Goal: Contribute content: Add original content to the website for others to see

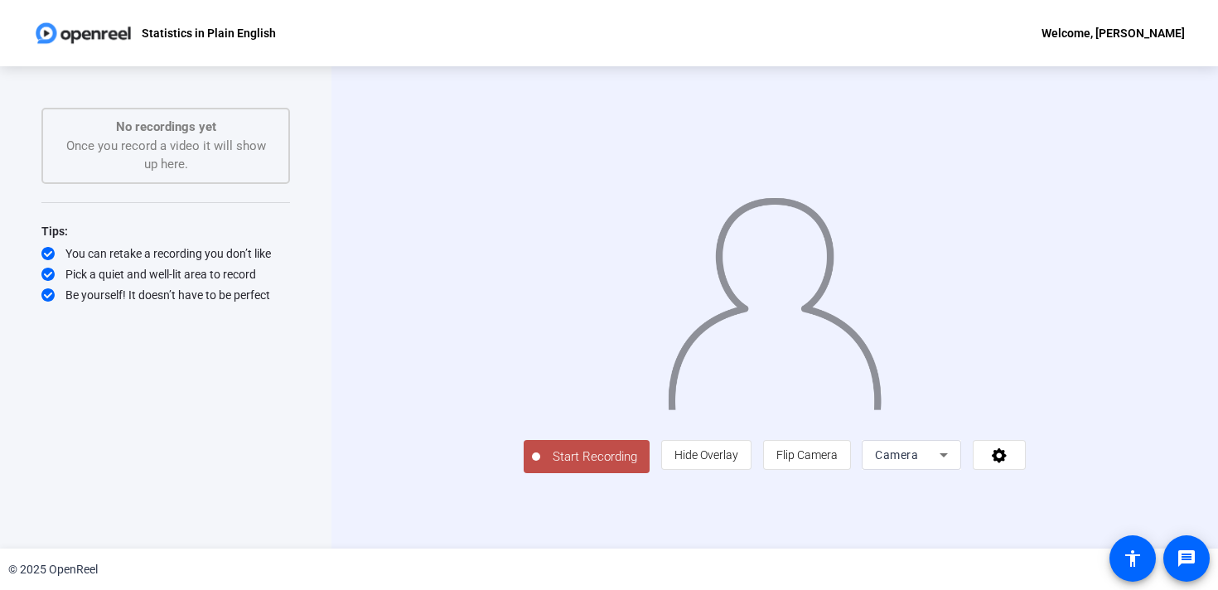
scroll to position [10, 0]
click at [738, 461] on span "Hide Overlay" at bounding box center [706, 454] width 64 height 13
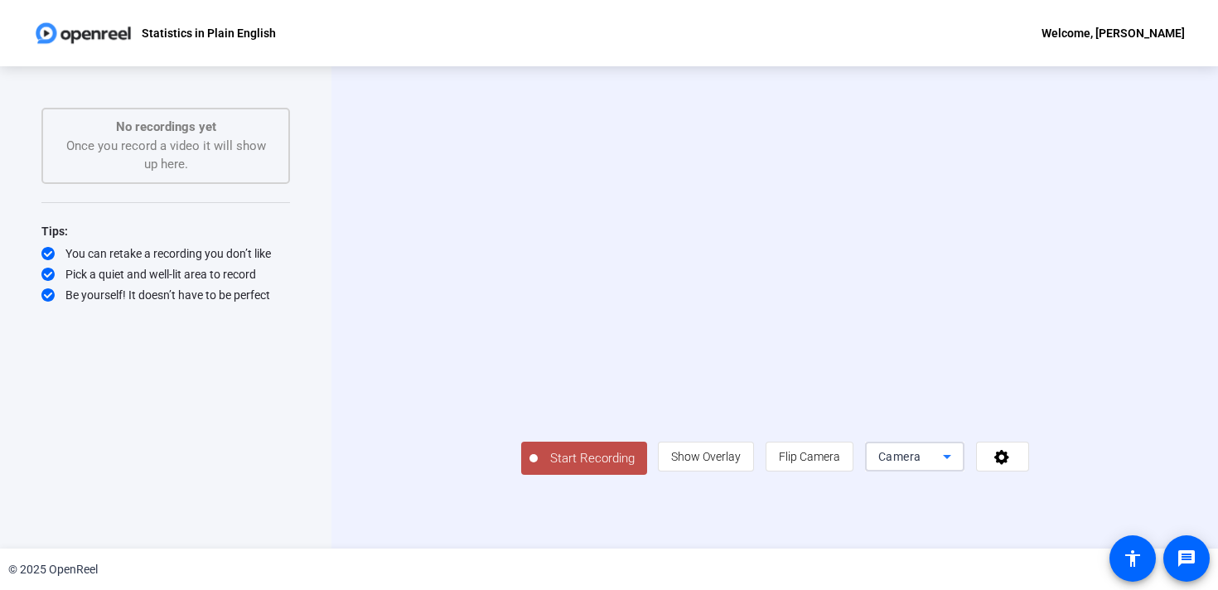
click at [957, 466] on icon at bounding box center [947, 456] width 20 height 20
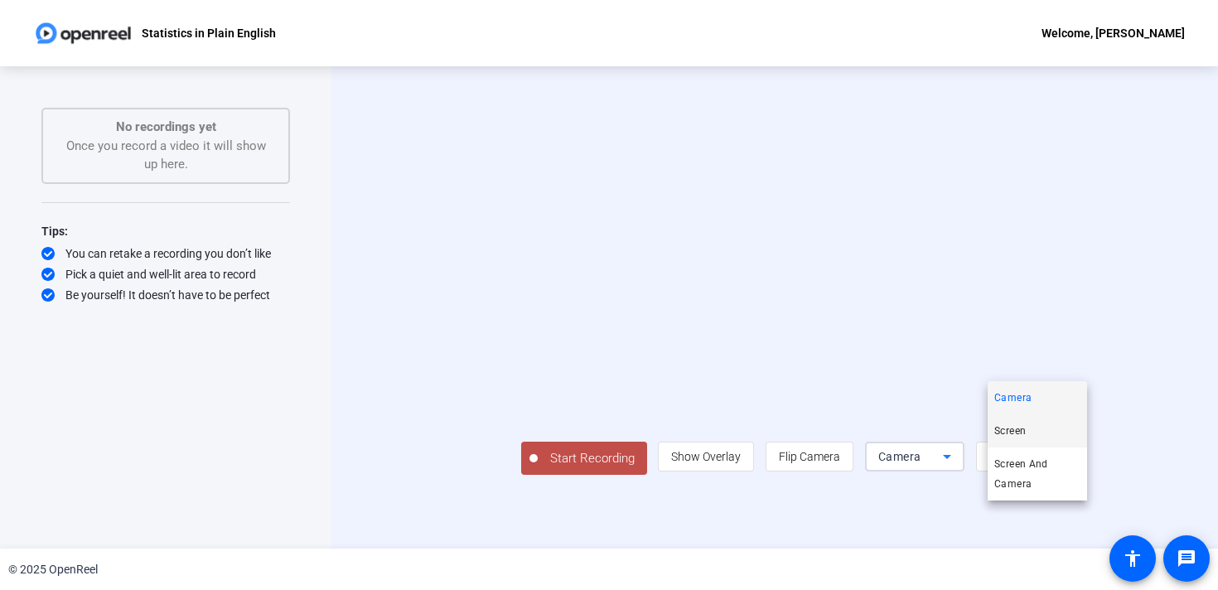
click at [1026, 431] on span "Screen" at bounding box center [1009, 431] width 31 height 20
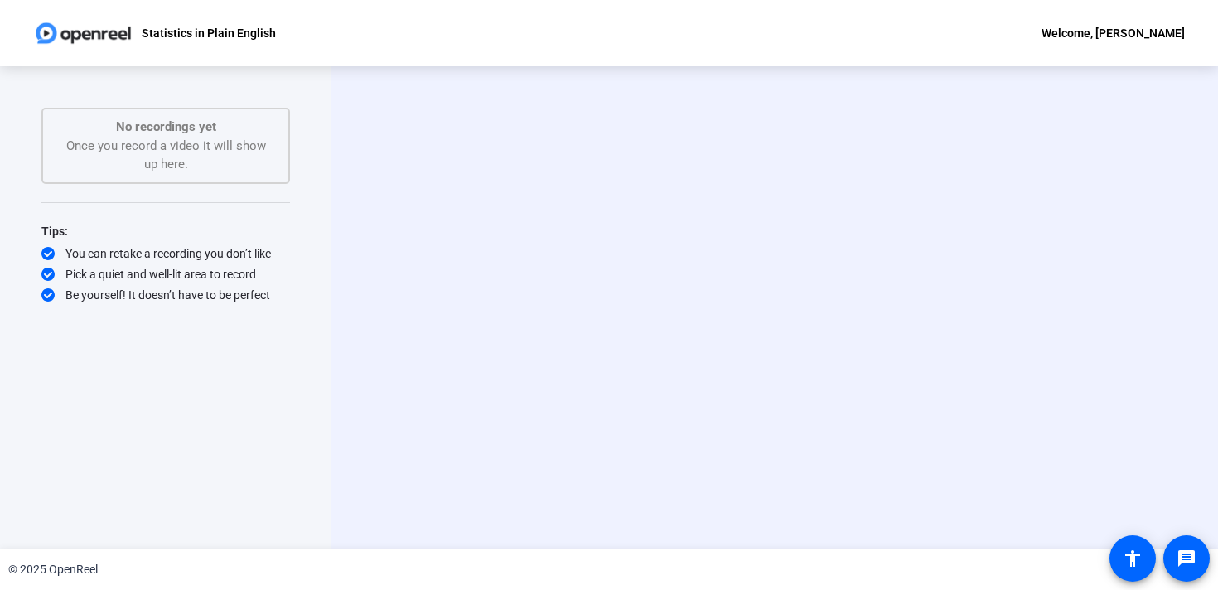
scroll to position [0, 0]
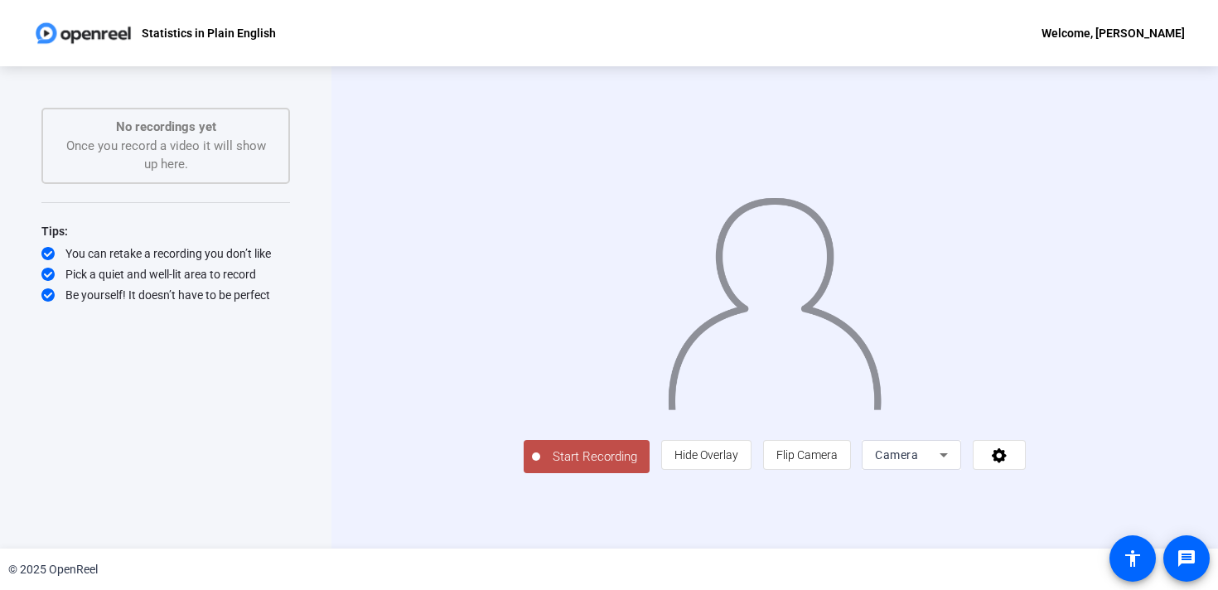
click at [918, 461] on span "Camera" at bounding box center [896, 454] width 43 height 13
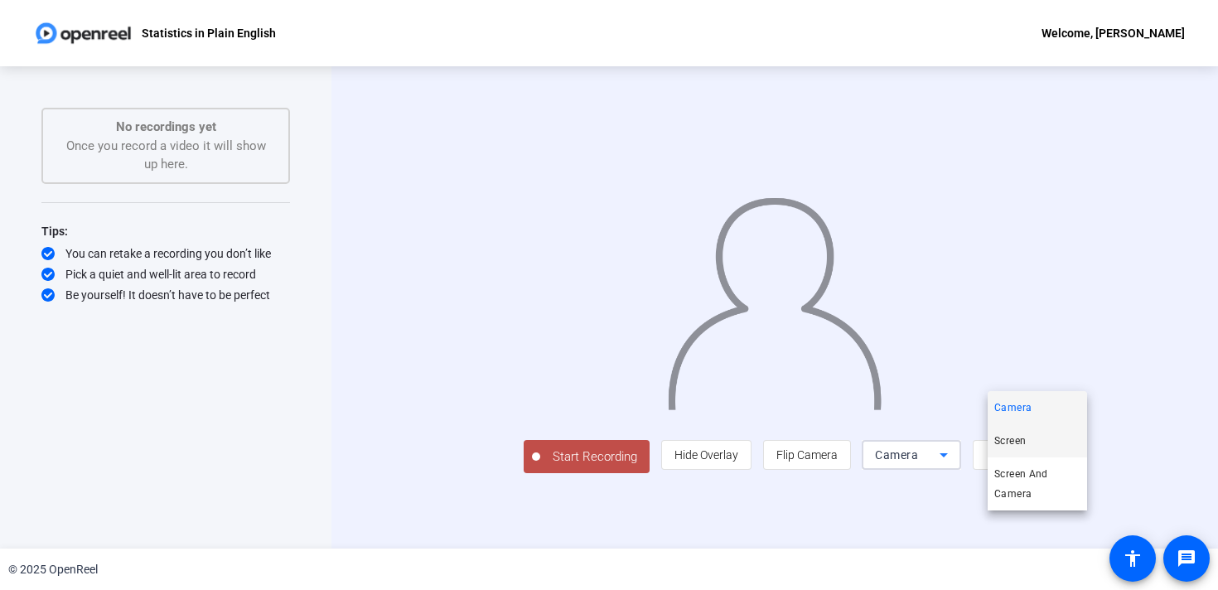
click at [1030, 435] on mat-option "Screen" at bounding box center [1036, 440] width 99 height 33
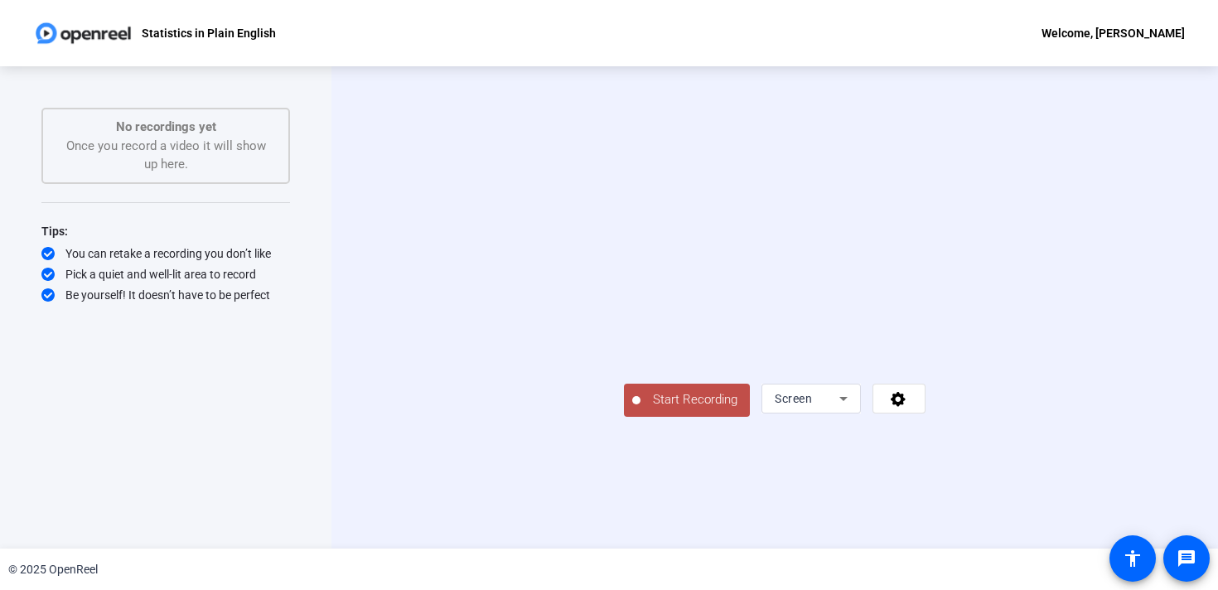
click at [640, 409] on span "Start Recording" at bounding box center [694, 399] width 109 height 19
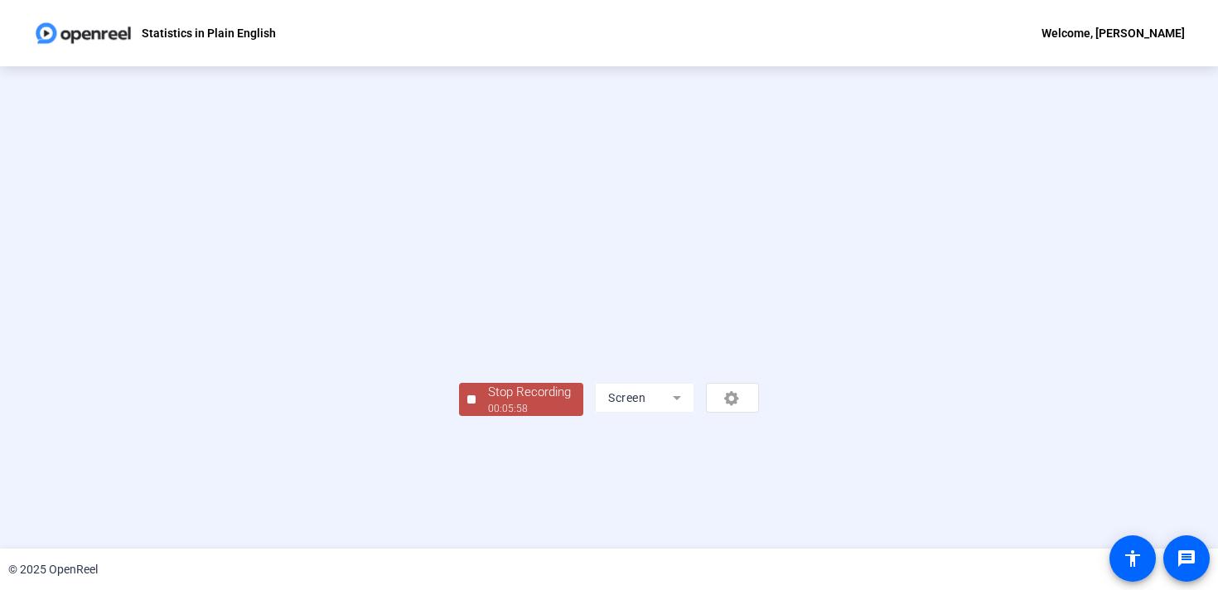
scroll to position [57, 0]
click at [488, 402] on div "Stop Recording" at bounding box center [529, 392] width 83 height 19
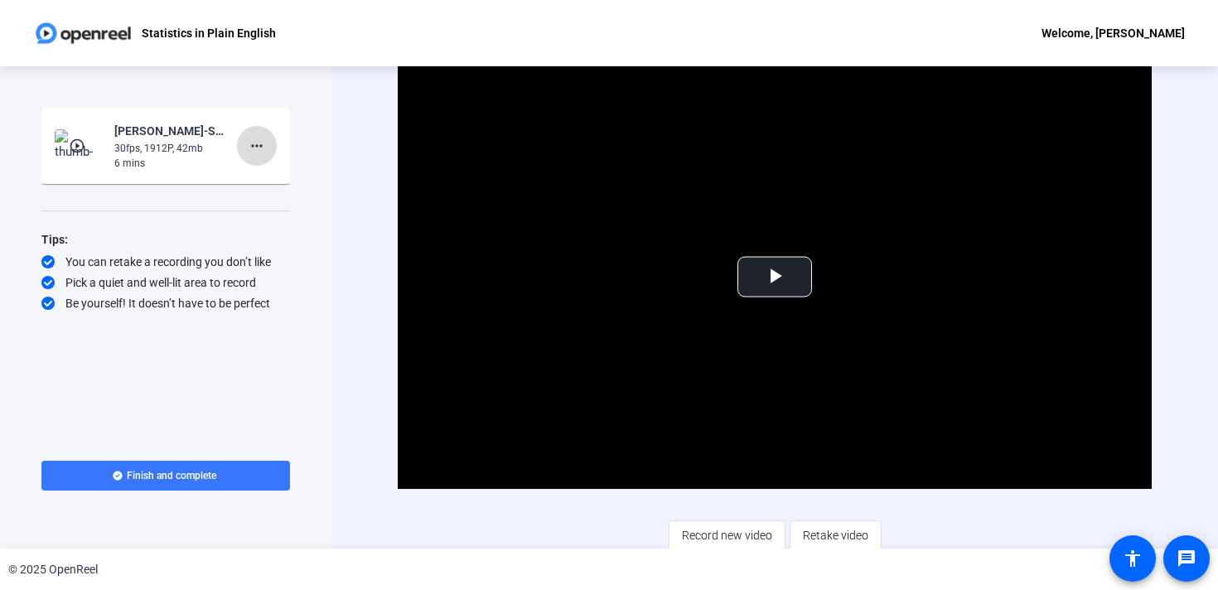
click at [261, 144] on mat-icon "more_horiz" at bounding box center [257, 146] width 20 height 20
click at [311, 144] on div at bounding box center [609, 295] width 1218 height 590
click at [723, 535] on span "Record new video" at bounding box center [727, 534] width 90 height 31
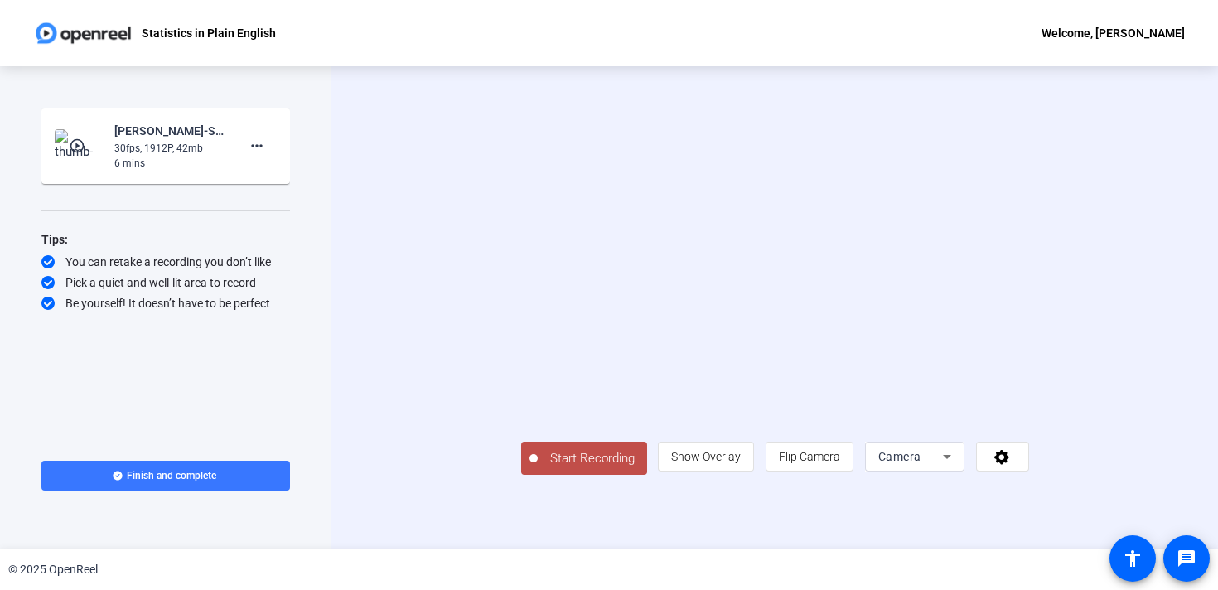
click at [921, 463] on span "Camera" at bounding box center [899, 456] width 43 height 13
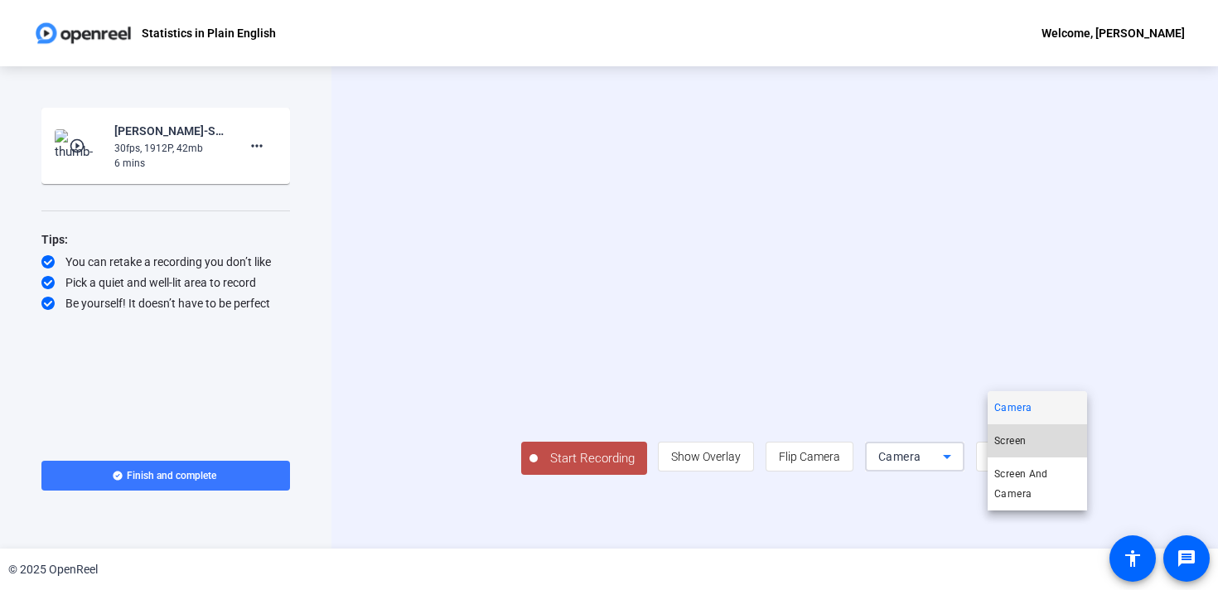
click at [1020, 441] on span "Screen" at bounding box center [1009, 441] width 31 height 20
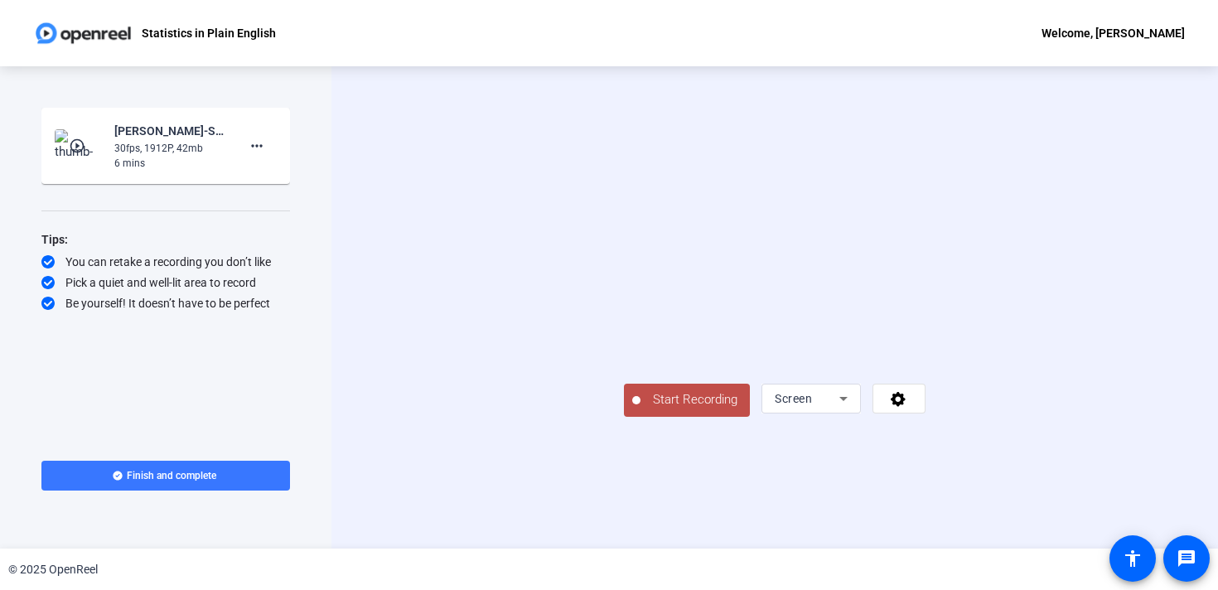
click at [640, 409] on span "Start Recording" at bounding box center [694, 399] width 109 height 19
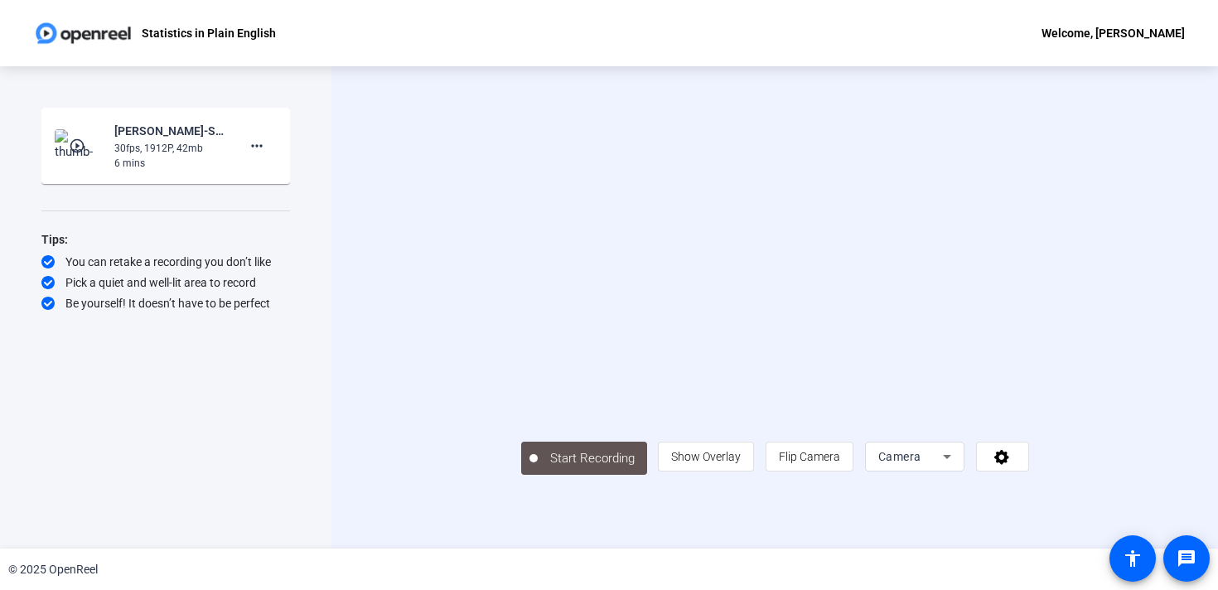
scroll to position [10, 0]
click at [921, 463] on span "Camera" at bounding box center [899, 456] width 43 height 13
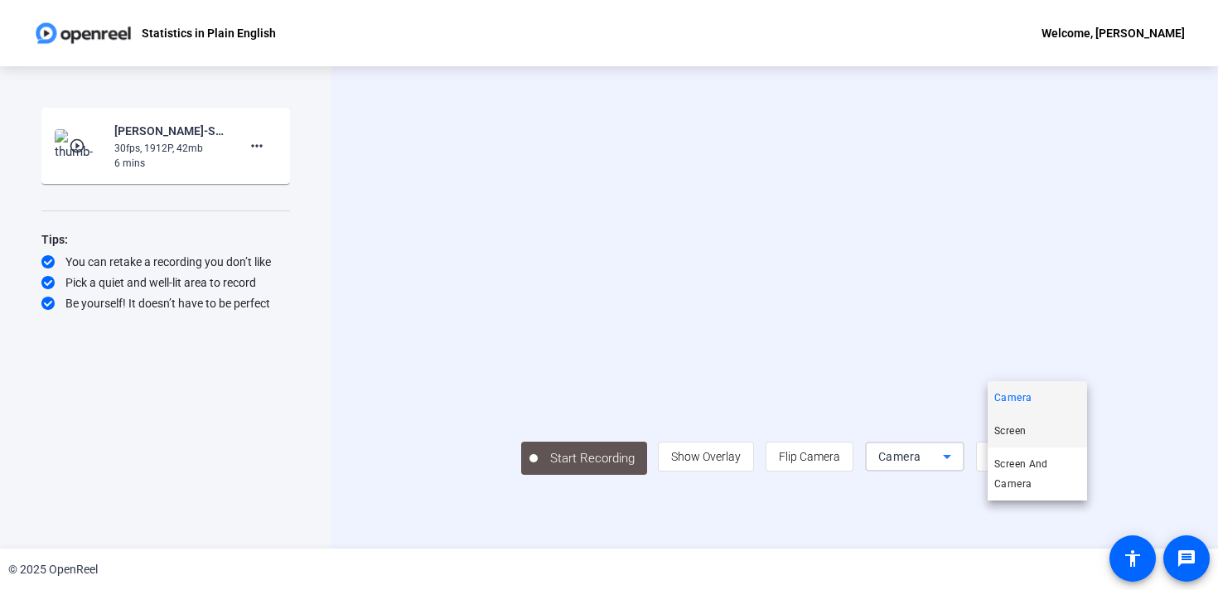
click at [1021, 430] on span "Screen" at bounding box center [1009, 431] width 31 height 20
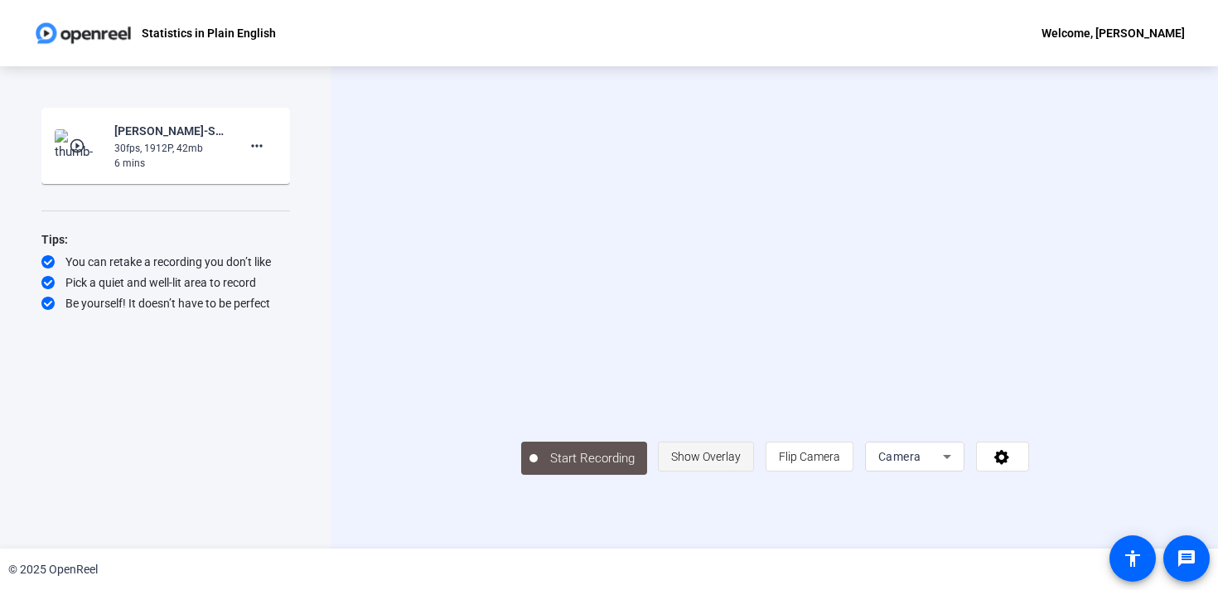
click at [741, 472] on span "Show Overlay" at bounding box center [706, 456] width 70 height 31
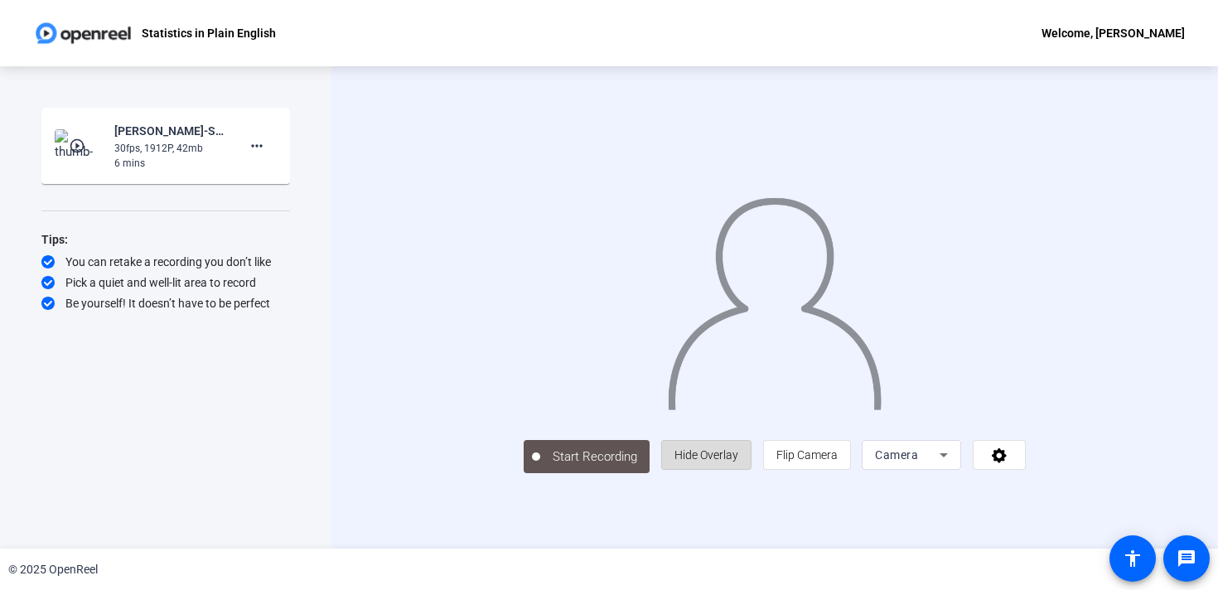
click at [738, 471] on span "Hide Overlay" at bounding box center [706, 454] width 64 height 31
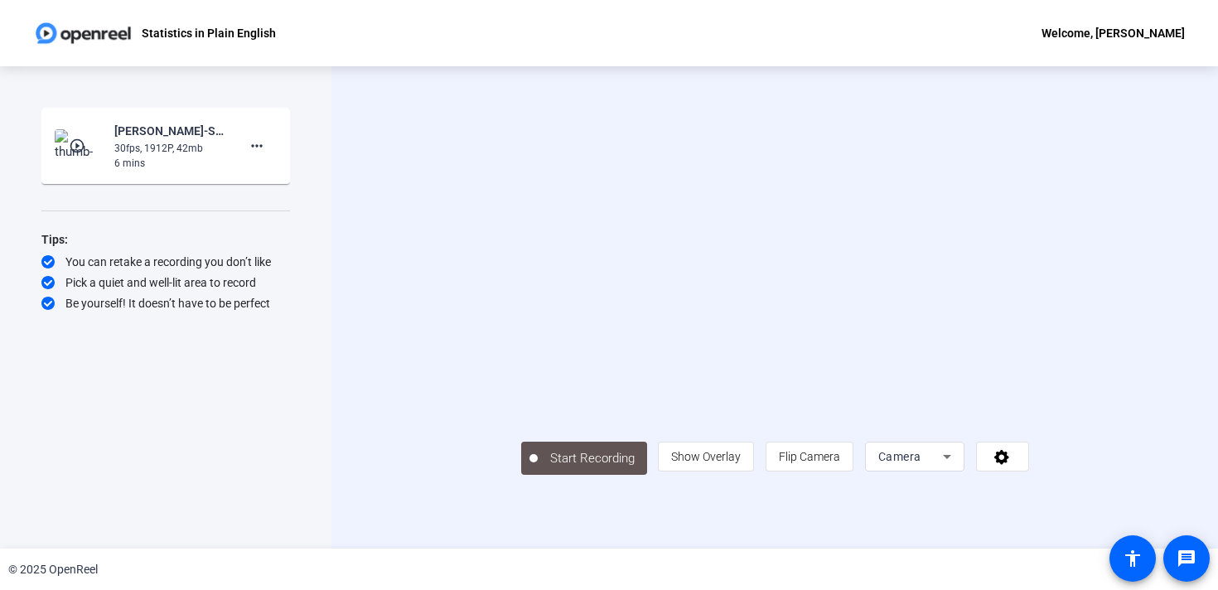
scroll to position [10, 0]
click at [1138, 551] on mat-icon "accessibility" at bounding box center [1132, 558] width 20 height 20
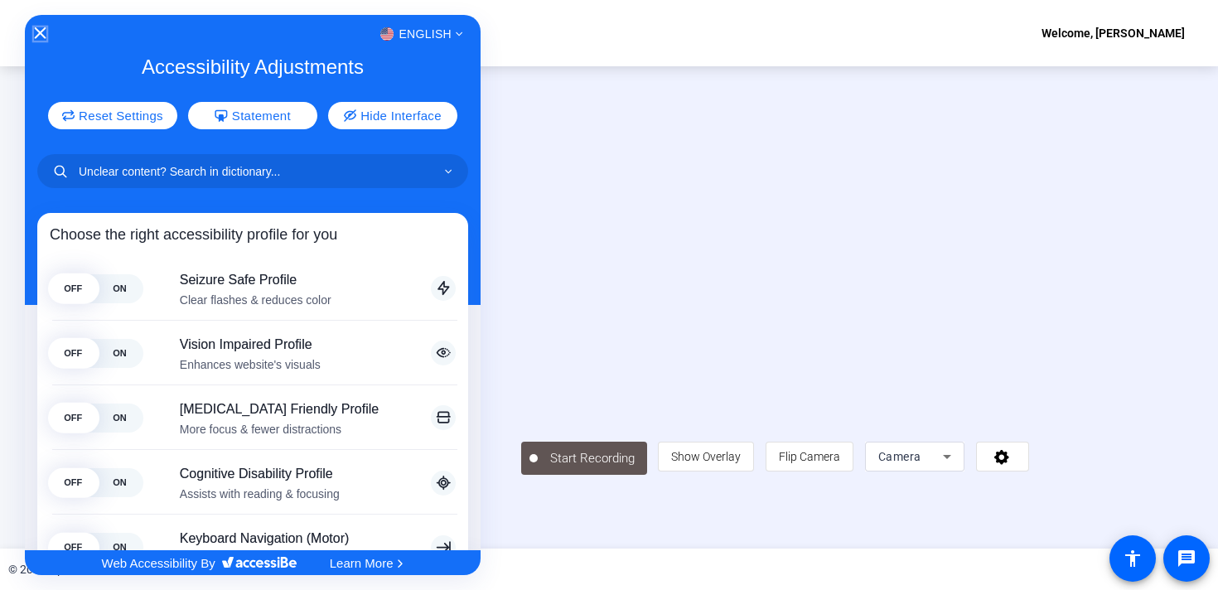
click at [40, 36] on icon "Close Accessibility Interface" at bounding box center [40, 33] width 12 height 12
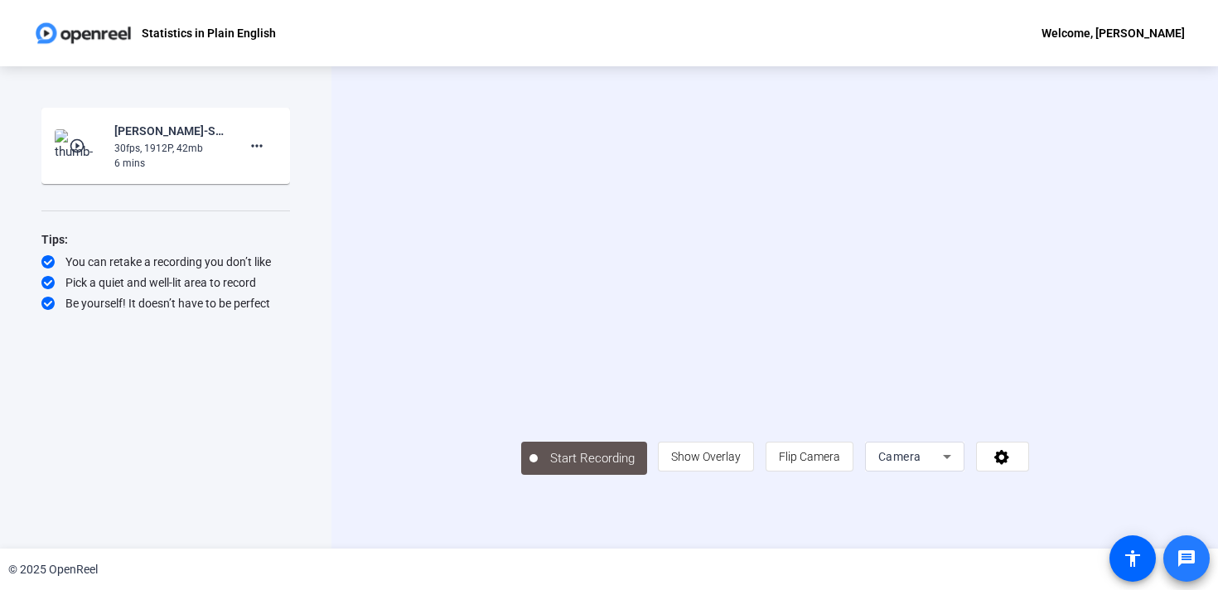
click at [1185, 550] on mat-icon "message" at bounding box center [1186, 558] width 20 height 20
click at [943, 466] on div "Camera" at bounding box center [910, 456] width 65 height 20
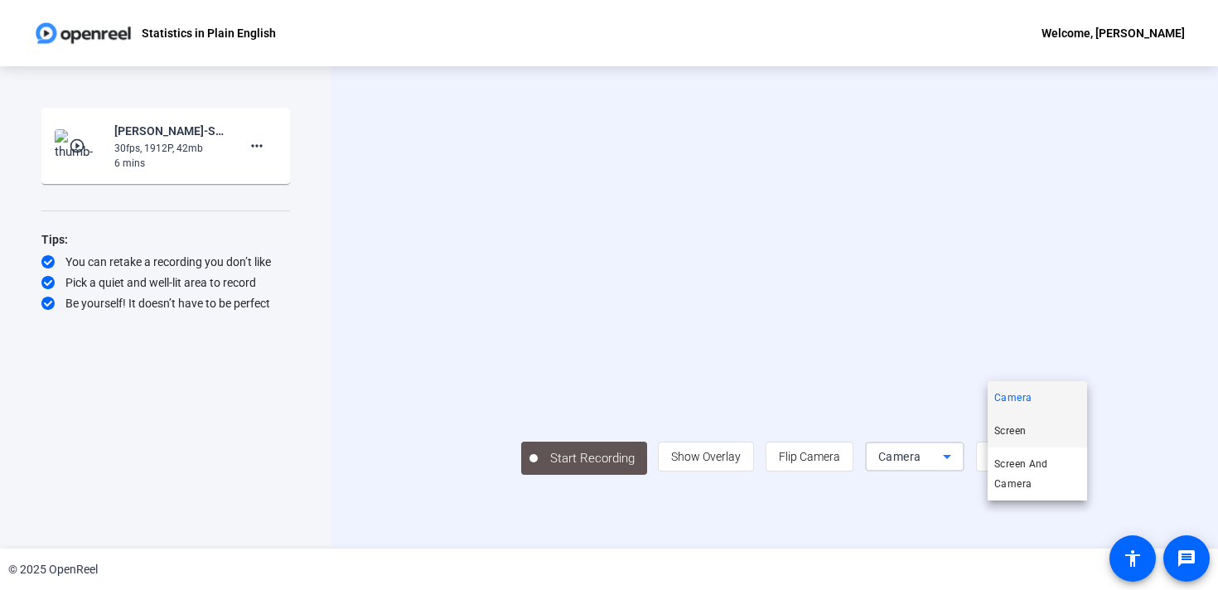
click at [1025, 431] on span "Screen" at bounding box center [1009, 431] width 31 height 20
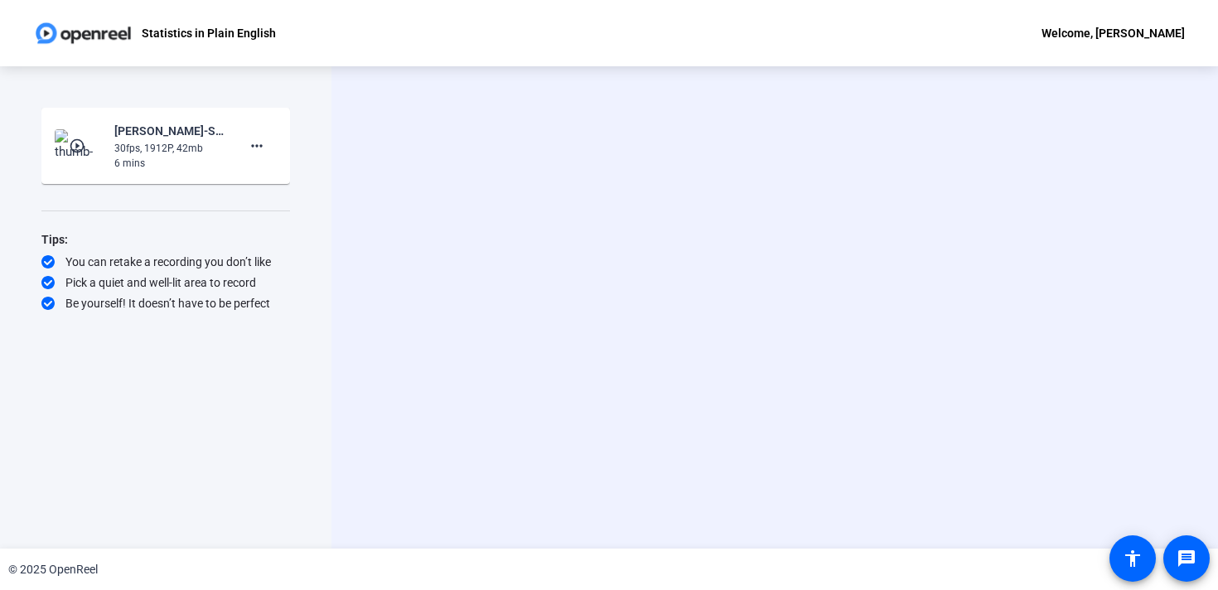
scroll to position [0, 0]
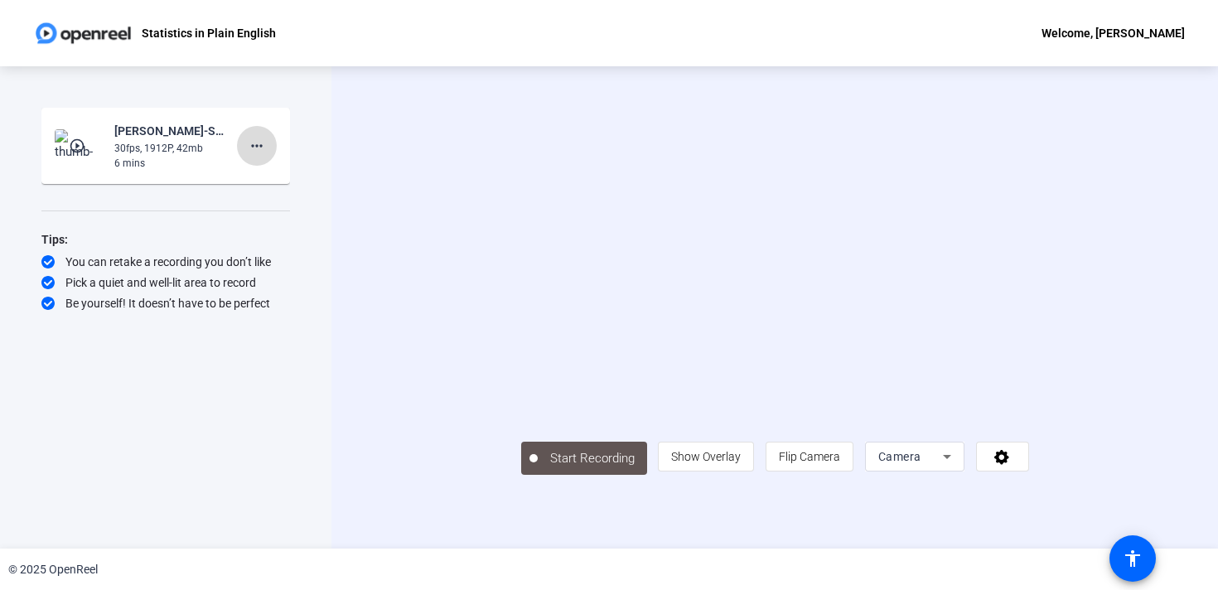
click at [267, 144] on span at bounding box center [257, 146] width 40 height 40
click at [267, 144] on div at bounding box center [609, 295] width 1218 height 590
click at [369, 312] on div "Start Recording person Show Overlay flip Flip Camera Camera" at bounding box center [774, 307] width 886 height 482
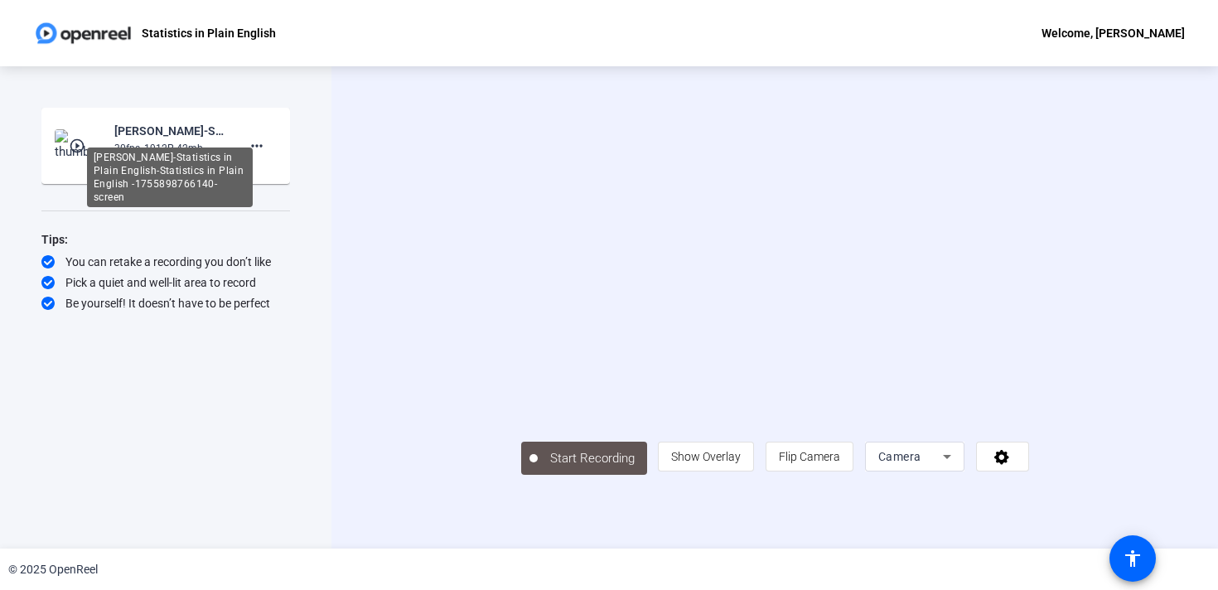
click at [149, 134] on div "[PERSON_NAME]-Statistics in Plain English-Statistics in Plain English -17558987…" at bounding box center [169, 131] width 111 height 20
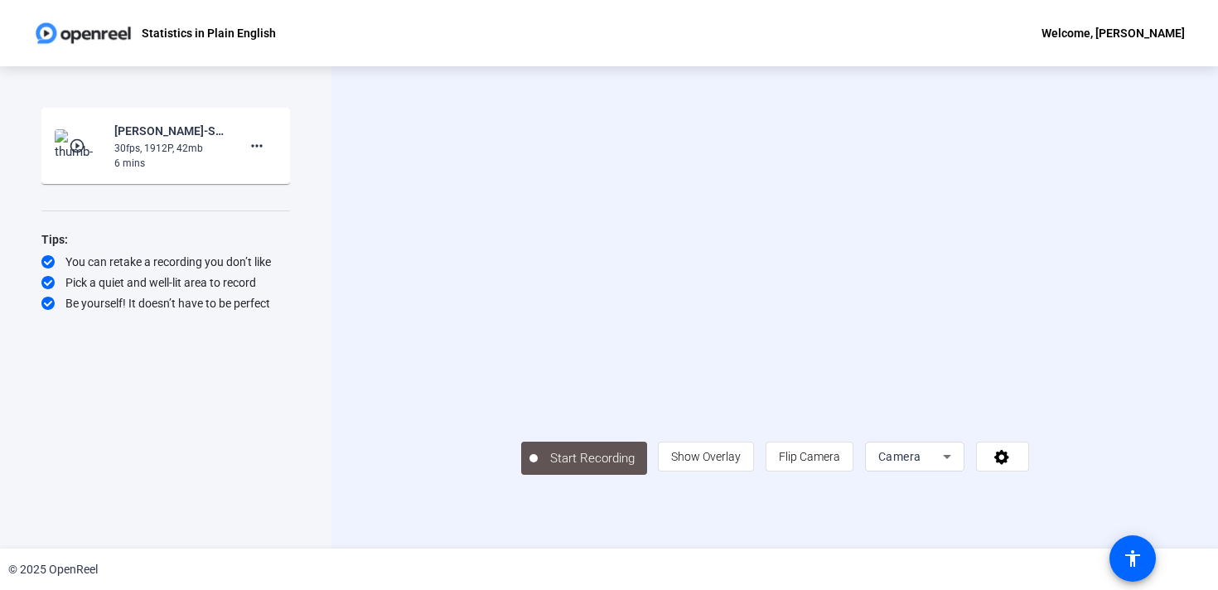
click at [80, 146] on mat-icon "play_circle_outline" at bounding box center [79, 146] width 20 height 17
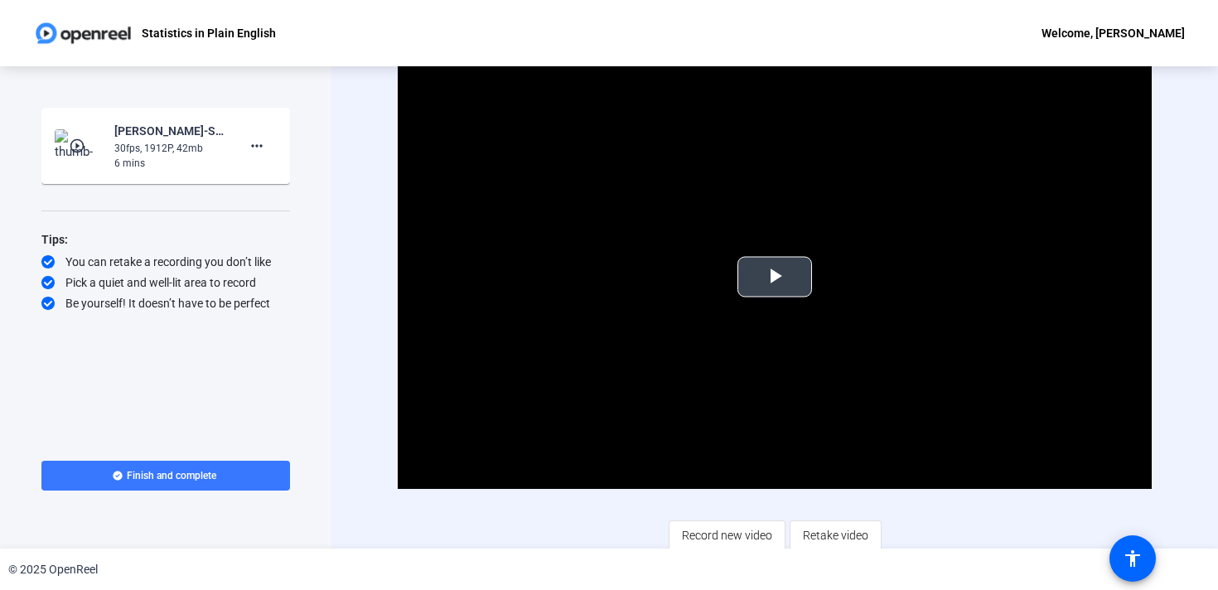
click at [775, 277] on span "Video Player" at bounding box center [775, 277] width 0 height 0
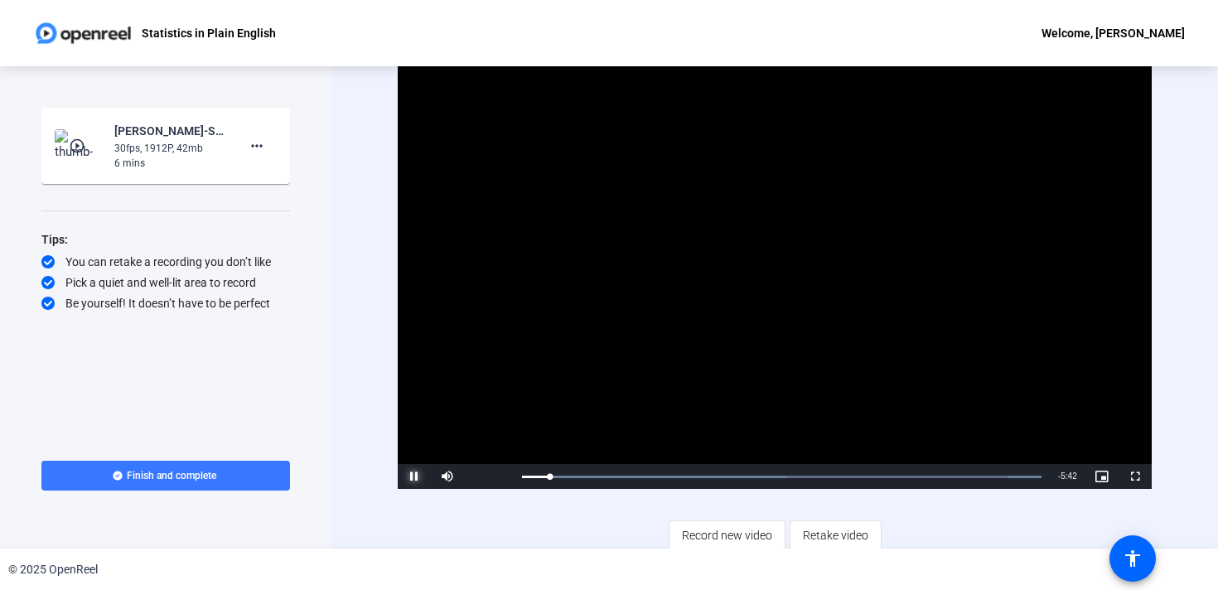
click at [416, 476] on span "Video Player" at bounding box center [414, 476] width 33 height 0
click at [171, 471] on span "Finish and complete" at bounding box center [171, 475] width 89 height 13
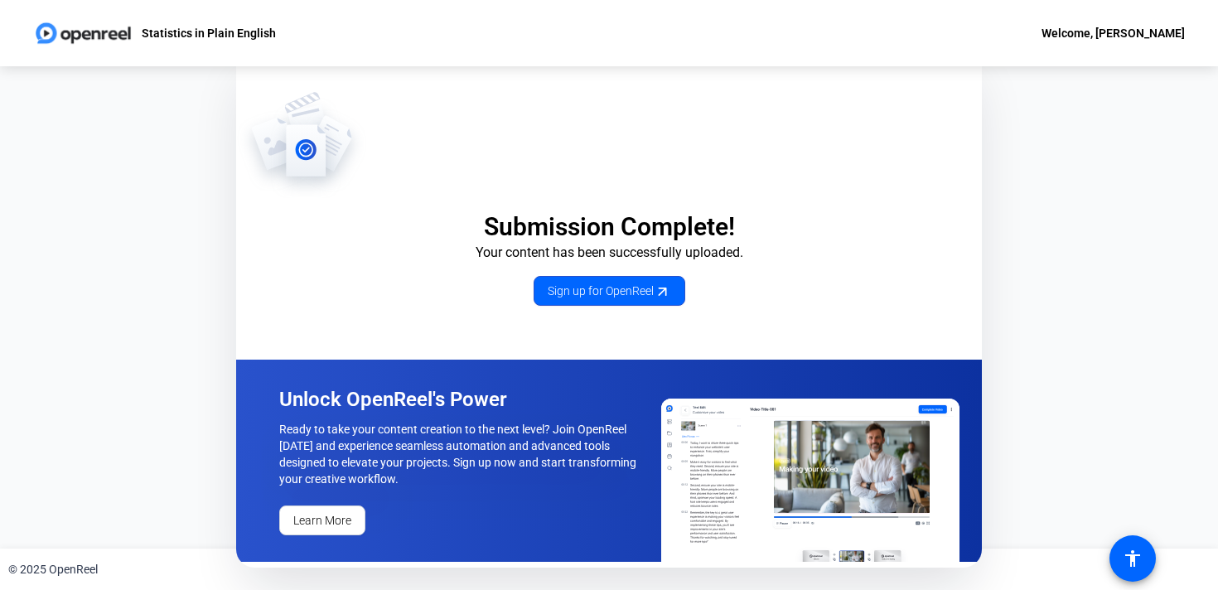
click at [133, 267] on div "Submission Complete! Your content has been successfully uploaded. Sign up for O…" at bounding box center [609, 307] width 1218 height 482
click at [1115, 30] on div "Welcome, [PERSON_NAME]" at bounding box center [1112, 33] width 143 height 20
click at [1115, 30] on div at bounding box center [609, 295] width 1218 height 590
click at [46, 32] on img at bounding box center [83, 33] width 100 height 33
click at [306, 149] on img at bounding box center [302, 144] width 132 height 108
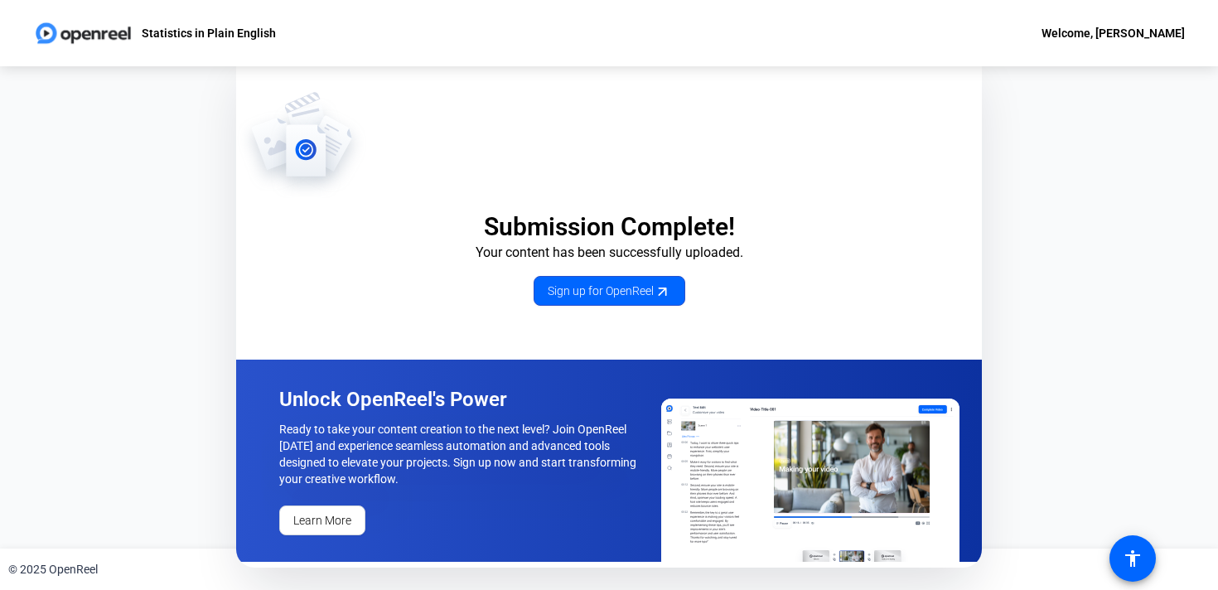
click at [51, 36] on img at bounding box center [83, 33] width 100 height 33
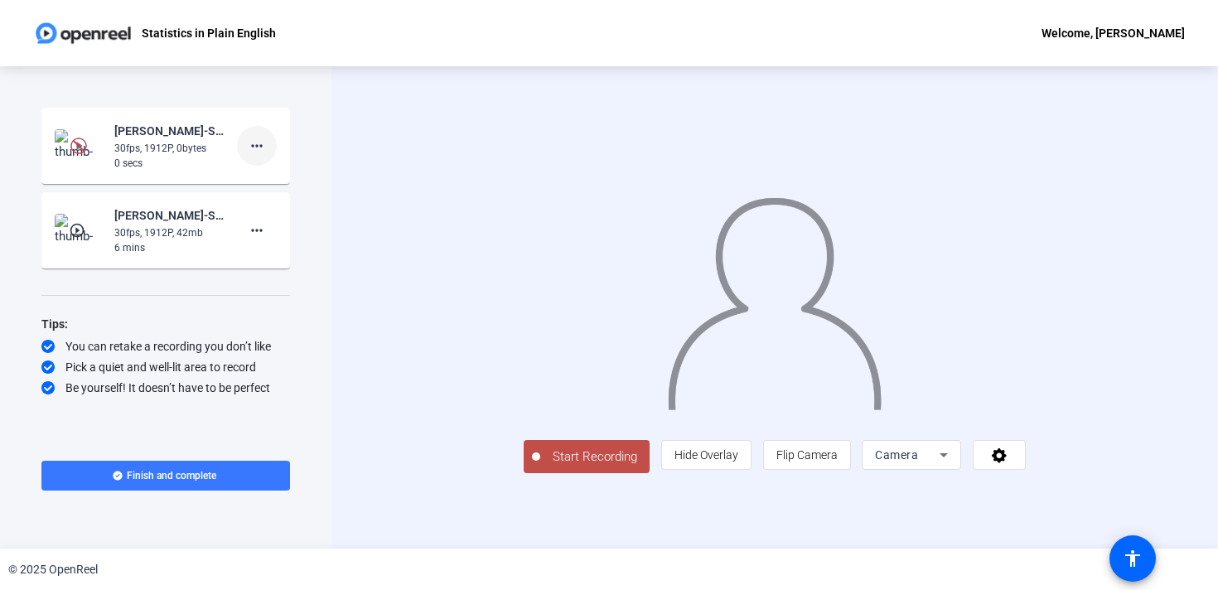
click at [260, 145] on mat-icon "more_horiz" at bounding box center [257, 146] width 20 height 20
click at [266, 176] on span "Delete clip" at bounding box center [283, 181] width 66 height 20
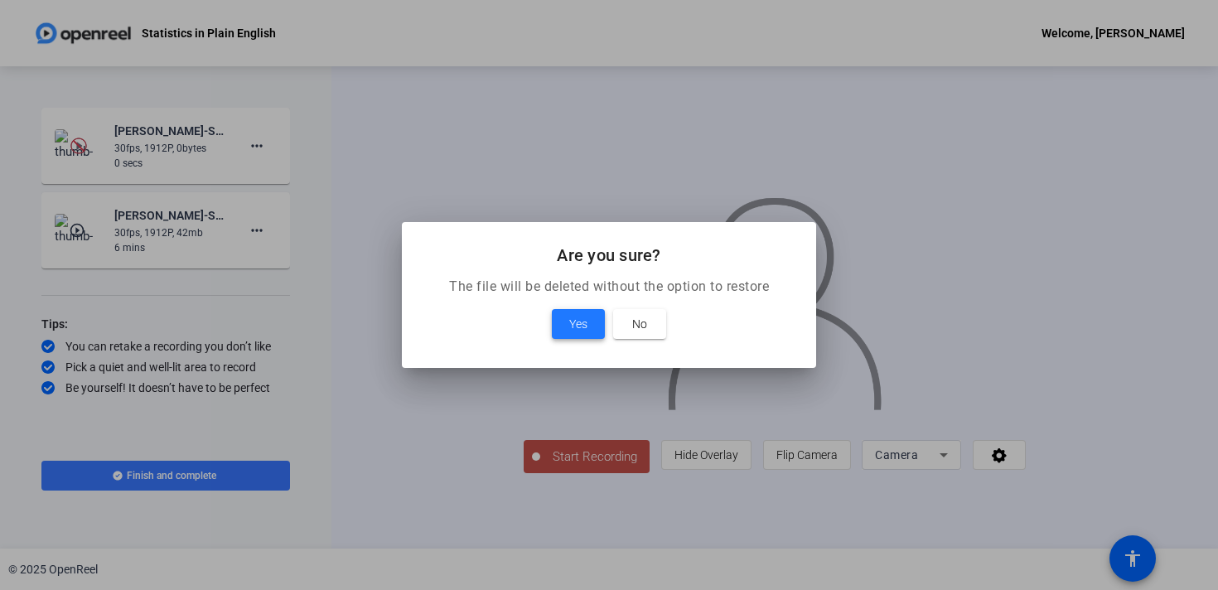
click at [572, 324] on span "Yes" at bounding box center [578, 324] width 18 height 20
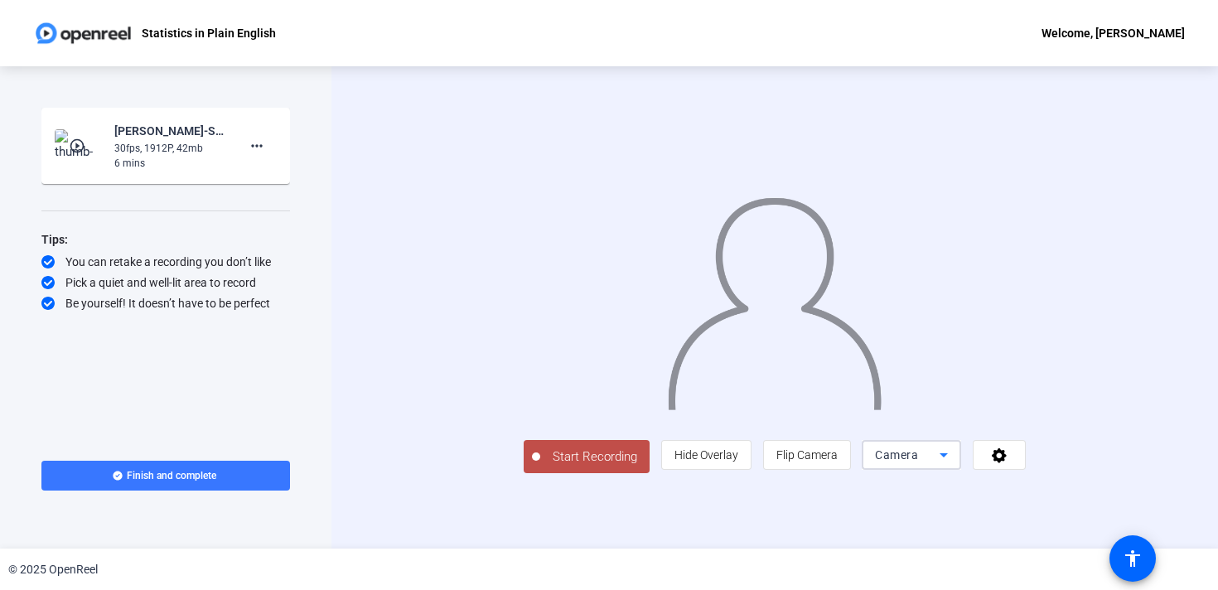
click at [918, 461] on span "Camera" at bounding box center [896, 454] width 43 height 13
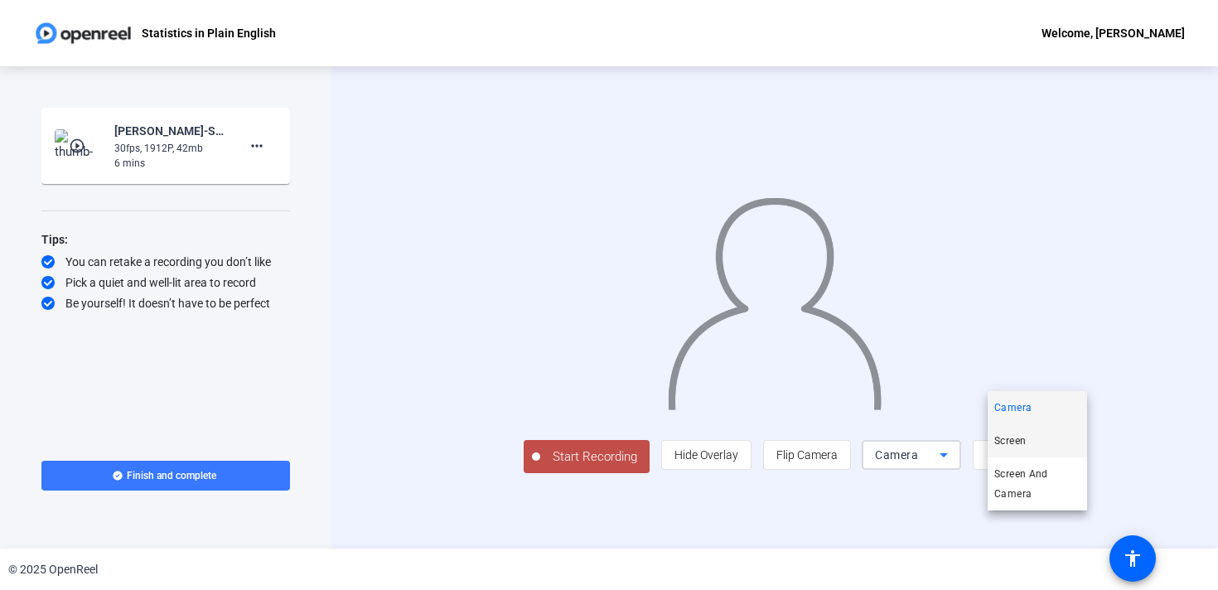
click at [1011, 441] on span "Screen" at bounding box center [1009, 441] width 31 height 20
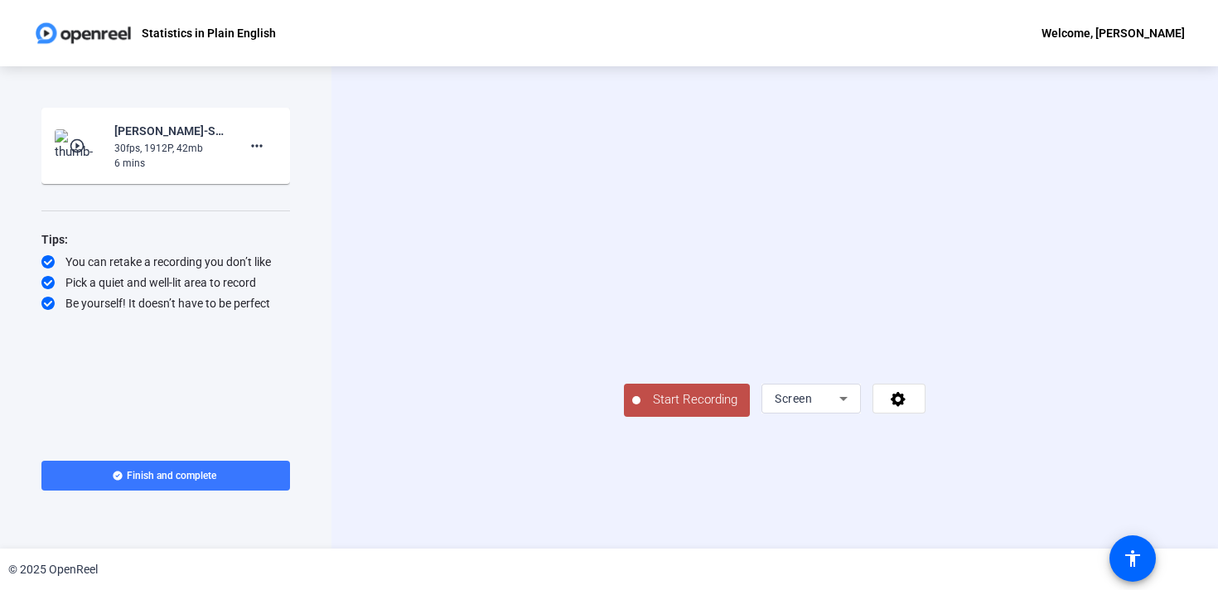
click at [640, 409] on span "Start Recording" at bounding box center [694, 399] width 109 height 19
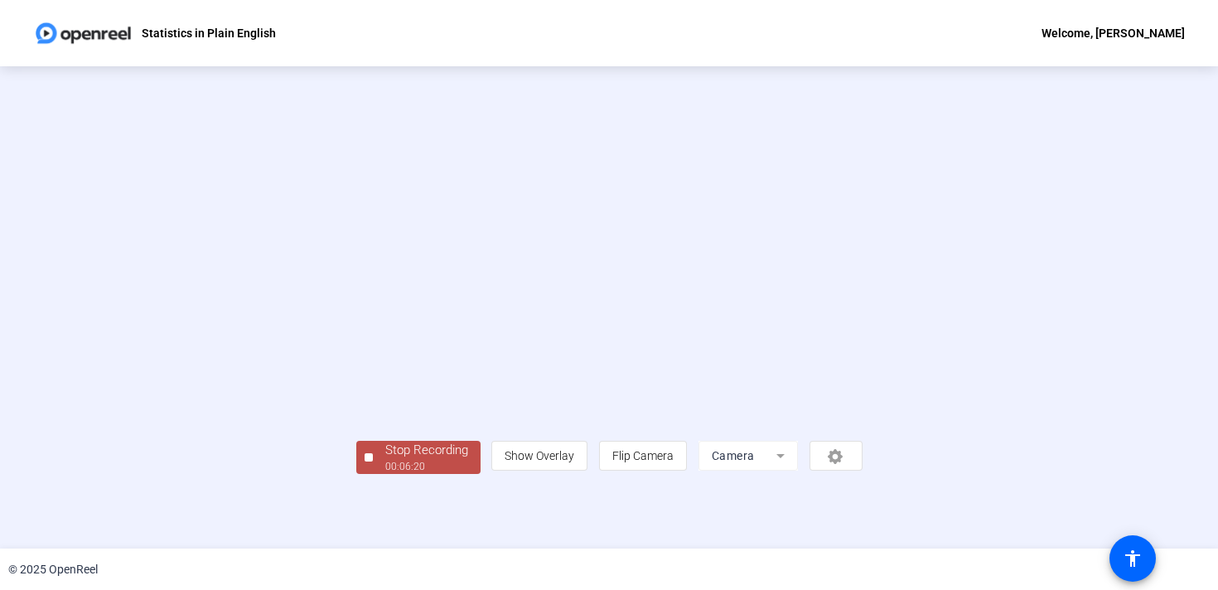
click at [590, 225] on video at bounding box center [609, 283] width 506 height 285
click at [385, 460] on div "Stop Recording" at bounding box center [426, 450] width 83 height 19
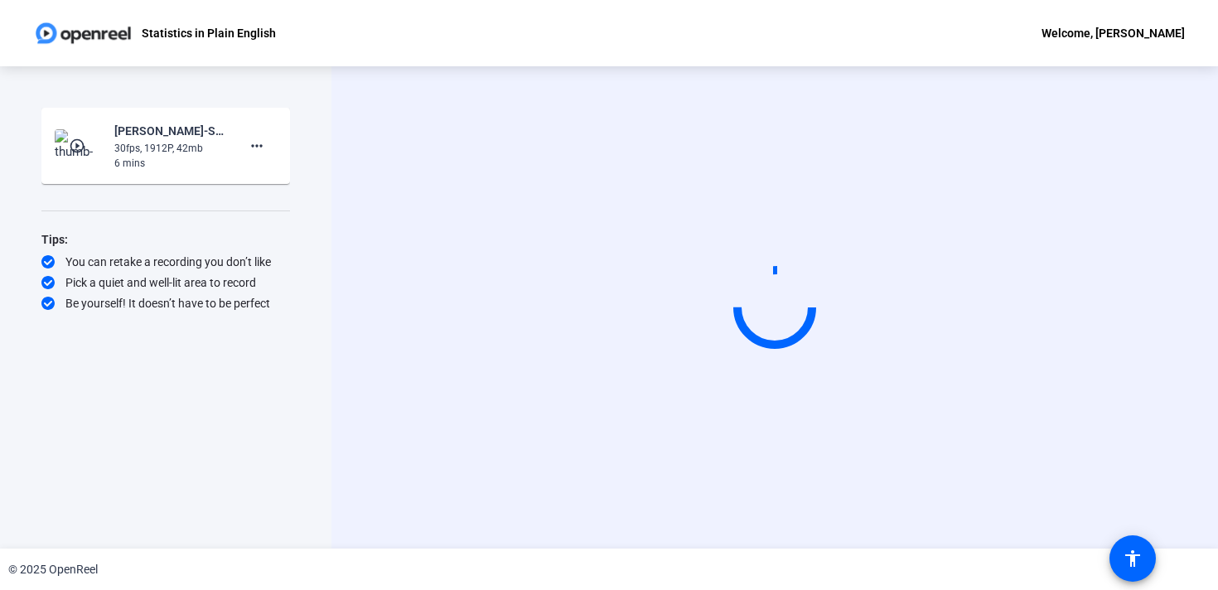
scroll to position [0, 0]
click at [255, 147] on mat-icon "more_horiz" at bounding box center [257, 146] width 20 height 20
click at [255, 147] on div at bounding box center [609, 295] width 1218 height 590
click at [1009, 568] on div "© 2025 OpenReel" at bounding box center [609, 568] width 1218 height 41
click at [733, 355] on video at bounding box center [774, 308] width 249 height 140
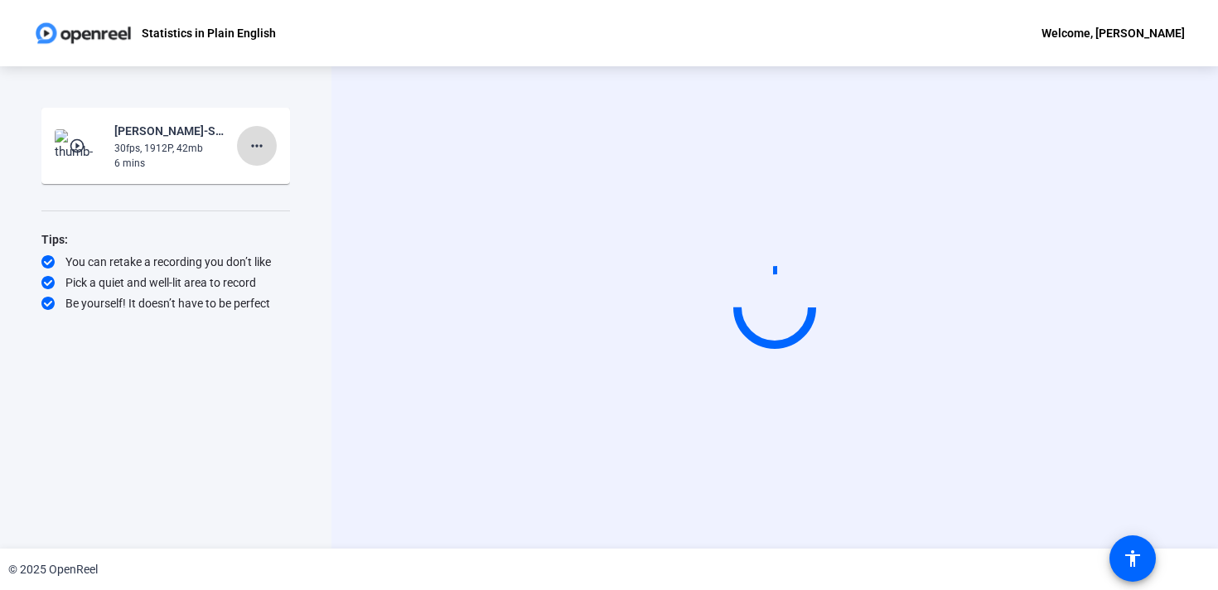
click at [256, 142] on mat-icon "more_horiz" at bounding box center [257, 146] width 20 height 20
click at [256, 142] on div at bounding box center [609, 295] width 1218 height 590
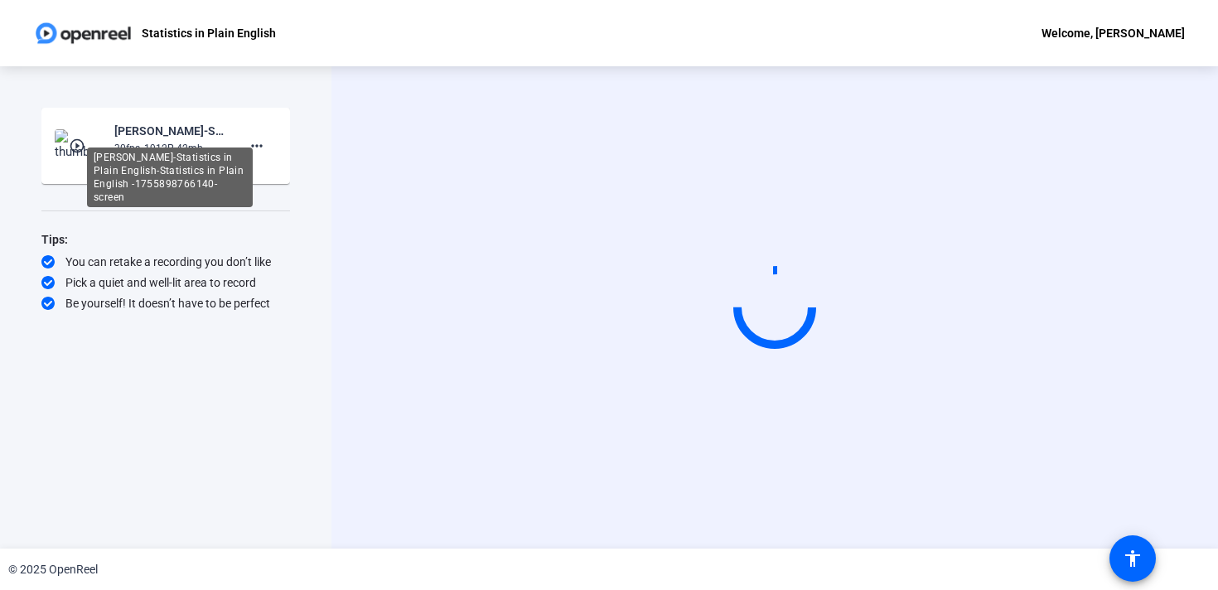
click at [177, 136] on div "[PERSON_NAME]-Statistics in Plain English-Statistics in Plain English -17558987…" at bounding box center [169, 131] width 111 height 20
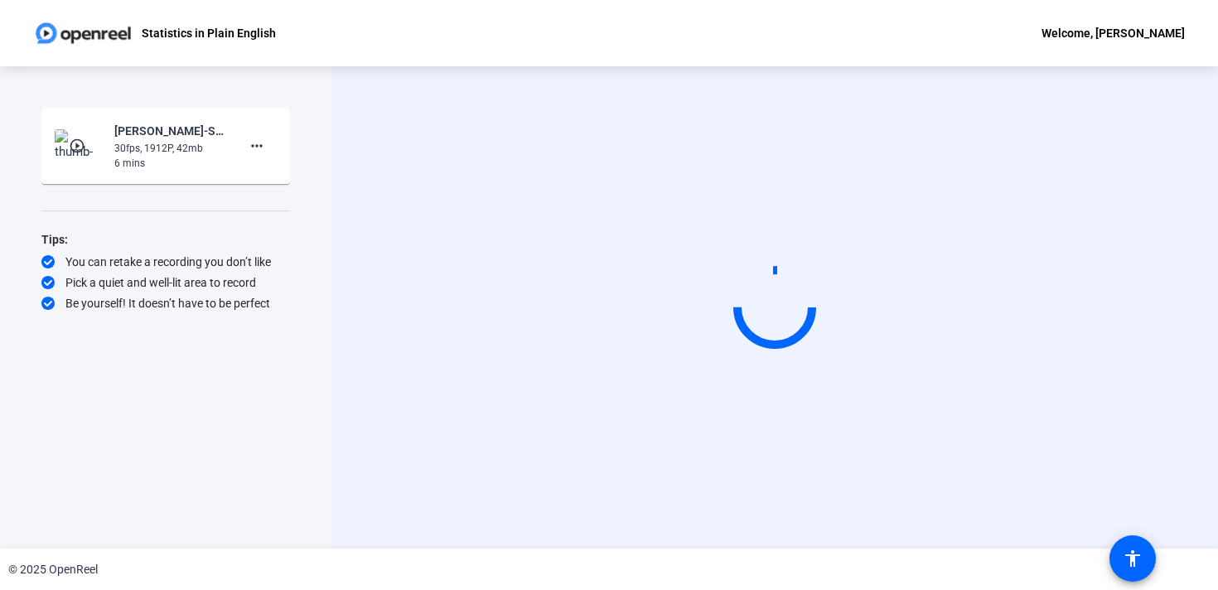
click at [73, 149] on mat-icon "play_circle_outline" at bounding box center [79, 146] width 20 height 17
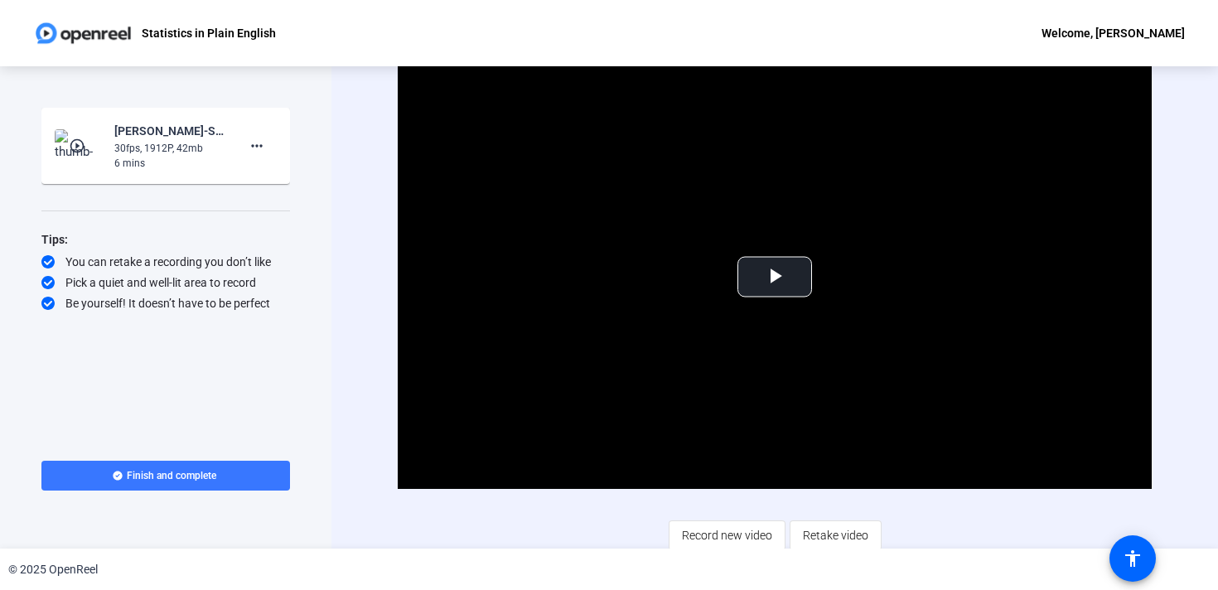
click at [76, 144] on mat-icon "play_circle_outline" at bounding box center [79, 146] width 20 height 17
click at [775, 277] on span "Video Player" at bounding box center [775, 277] width 0 height 0
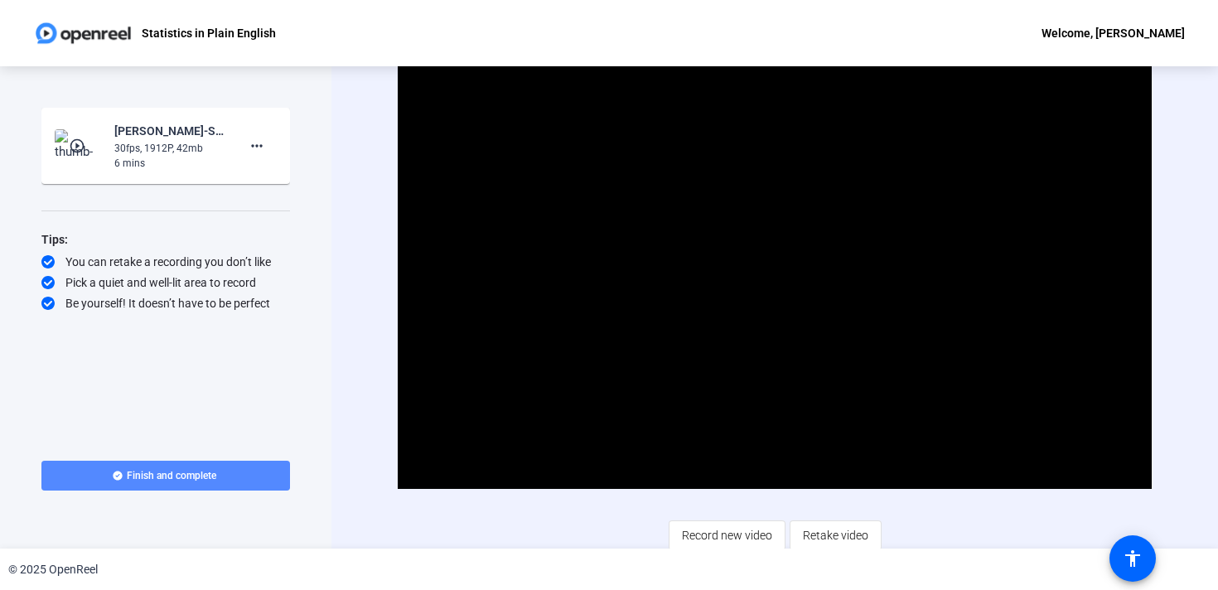
click at [192, 475] on span "Finish and complete" at bounding box center [171, 475] width 89 height 13
